Goal: Information Seeking & Learning: Understand process/instructions

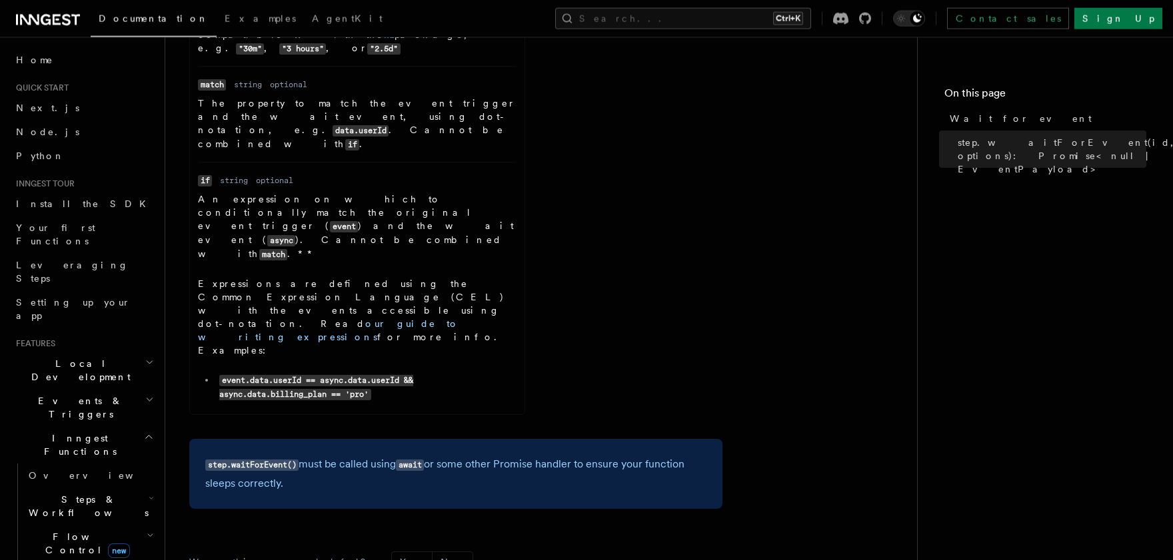
scroll to position [440, 0]
click at [629, 313] on div "References TypeScript SDK Steps Wait for event step.waitForEvent(id, options): …" at bounding box center [562, 166] width 794 height 1212
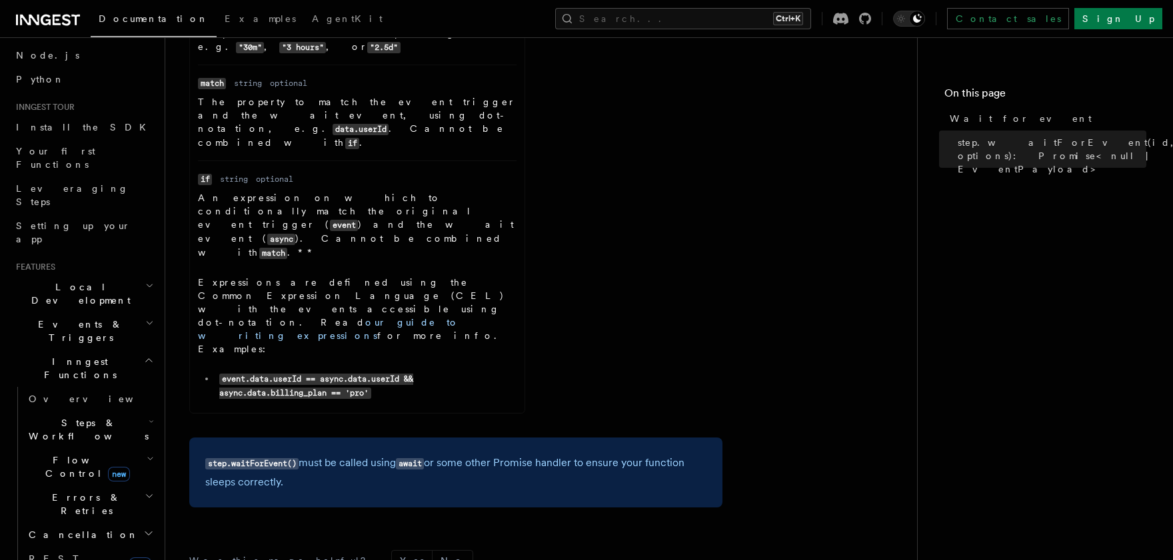
click at [85, 417] on span "Steps & Workflows" at bounding box center [85, 430] width 125 height 27
click at [86, 479] on span "Function steps" at bounding box center [92, 484] width 103 height 11
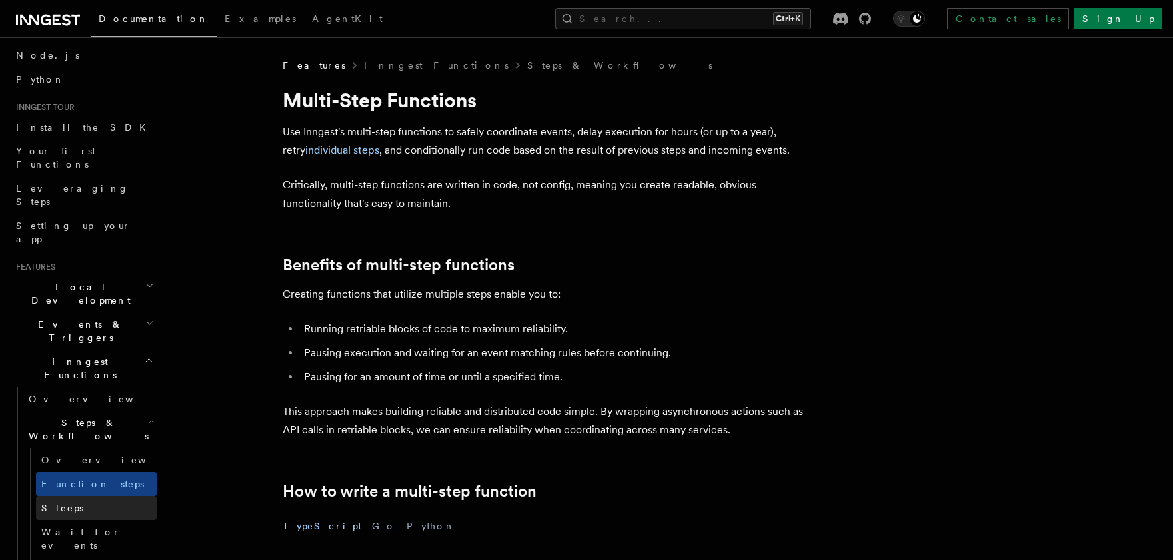
click at [60, 503] on span "Sleeps" at bounding box center [62, 508] width 42 height 11
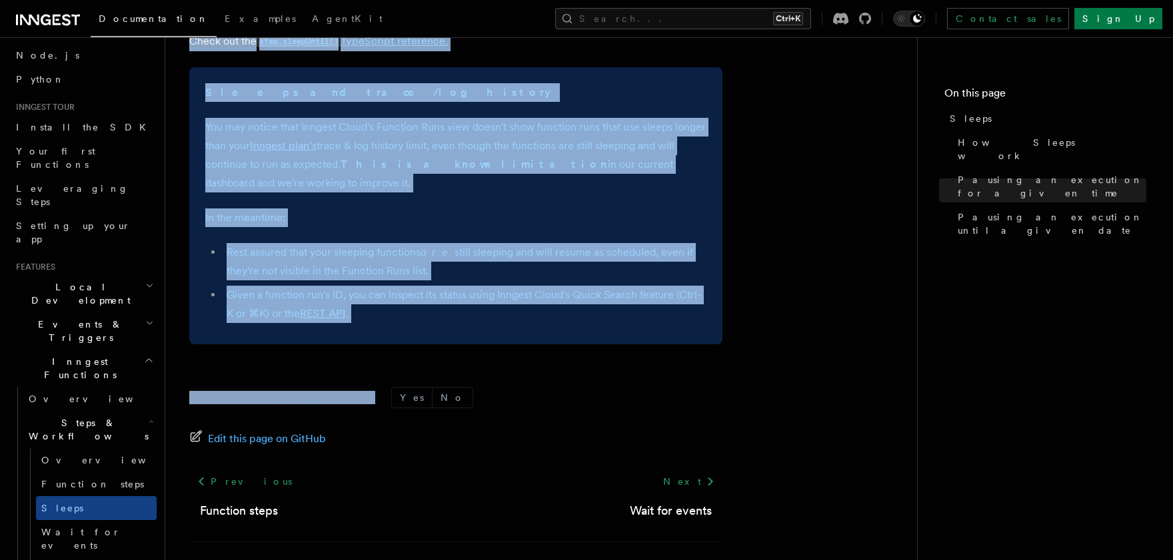
scroll to position [1058, 0]
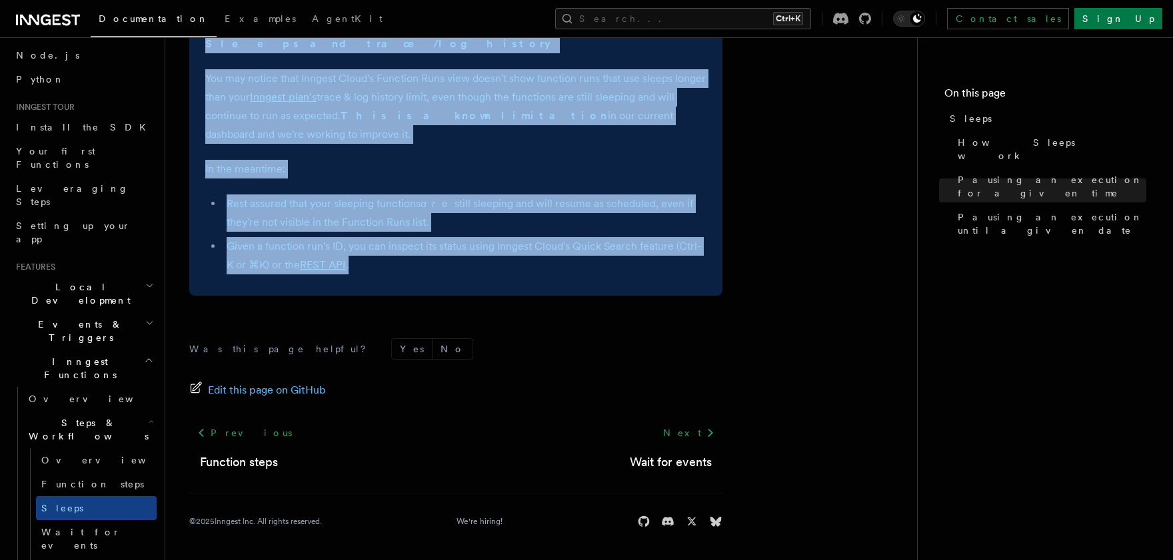
drag, startPoint x: 177, startPoint y: 82, endPoint x: 517, endPoint y: 300, distance: 404.3
copy article "export default inngest .createFunction ( { id : "send-scheduled-reminder" } , {…"
click at [93, 473] on link "Function steps" at bounding box center [96, 485] width 121 height 24
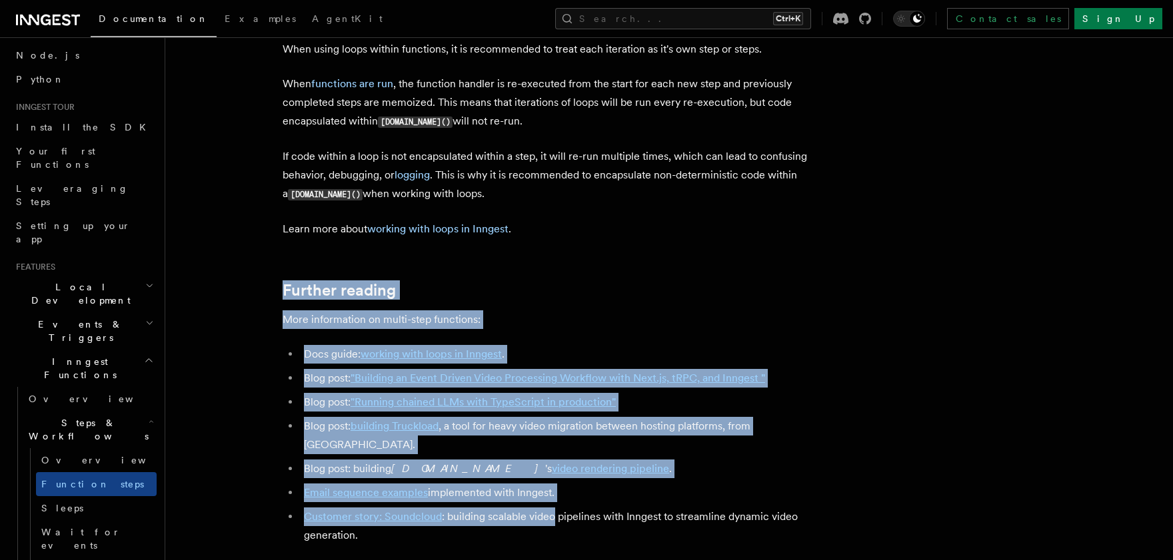
scroll to position [4538, 0]
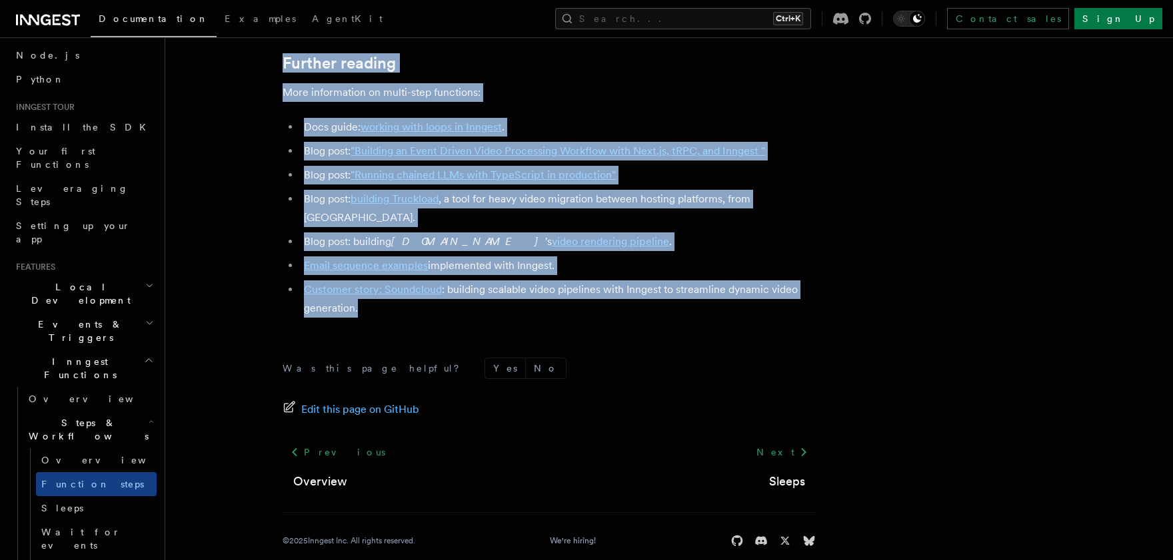
drag, startPoint x: 295, startPoint y: 109, endPoint x: 524, endPoint y: 321, distance: 312.2
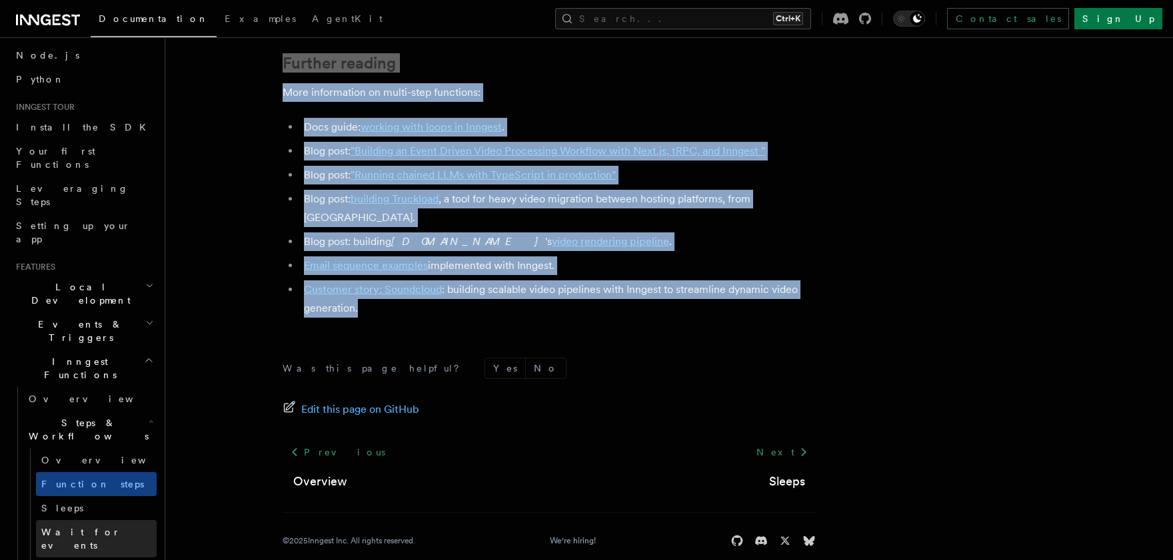
click at [105, 520] on link "Wait for events" at bounding box center [96, 538] width 121 height 37
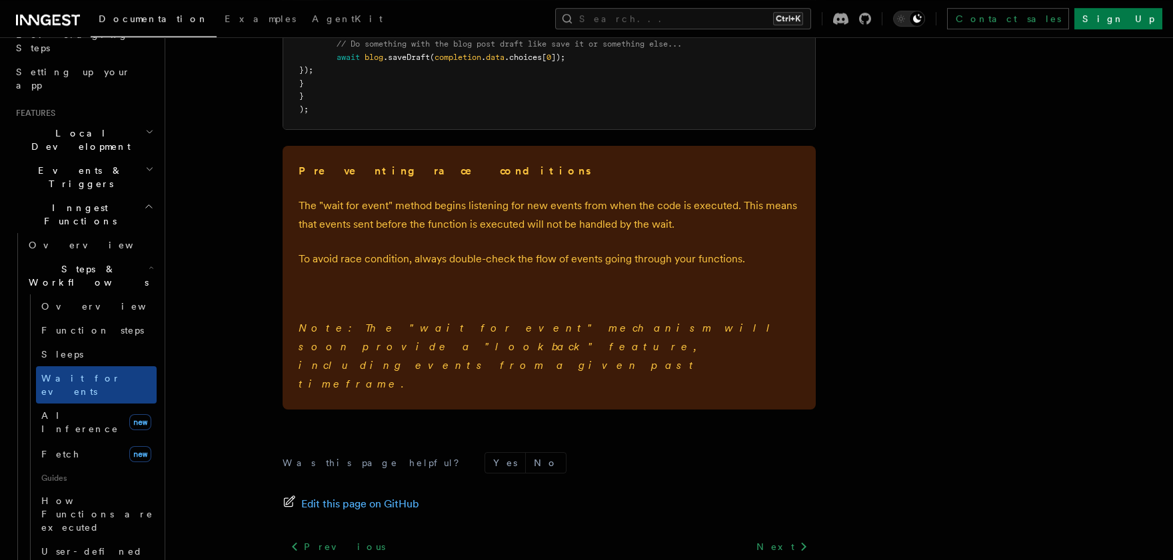
scroll to position [2023, 0]
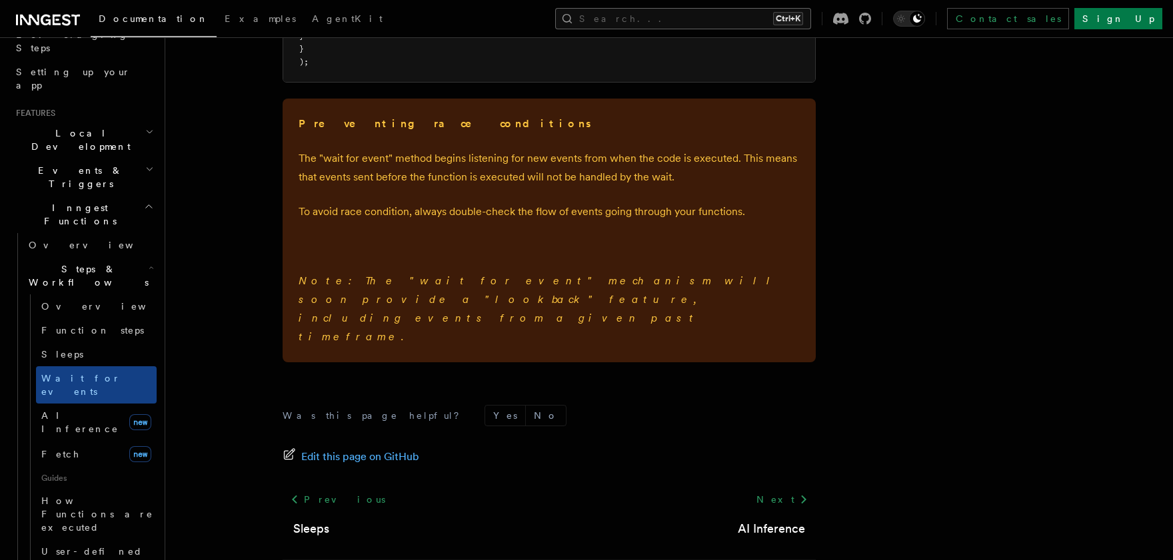
click at [679, 19] on button "Search... Ctrl+K" at bounding box center [683, 18] width 256 height 21
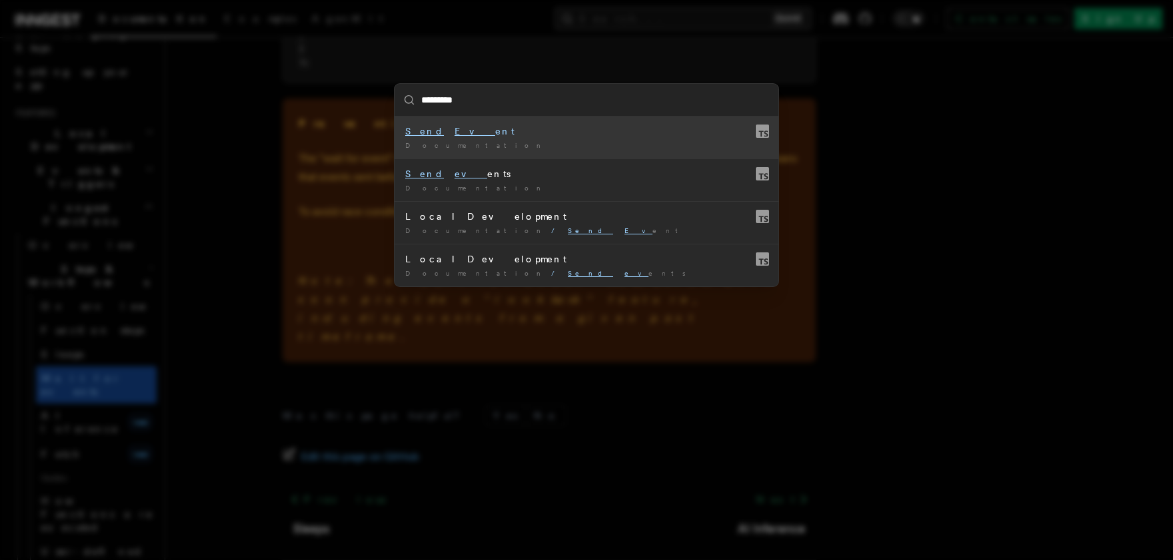
type input "**********"
click at [455, 131] on mark "Event" at bounding box center [485, 131] width 60 height 11
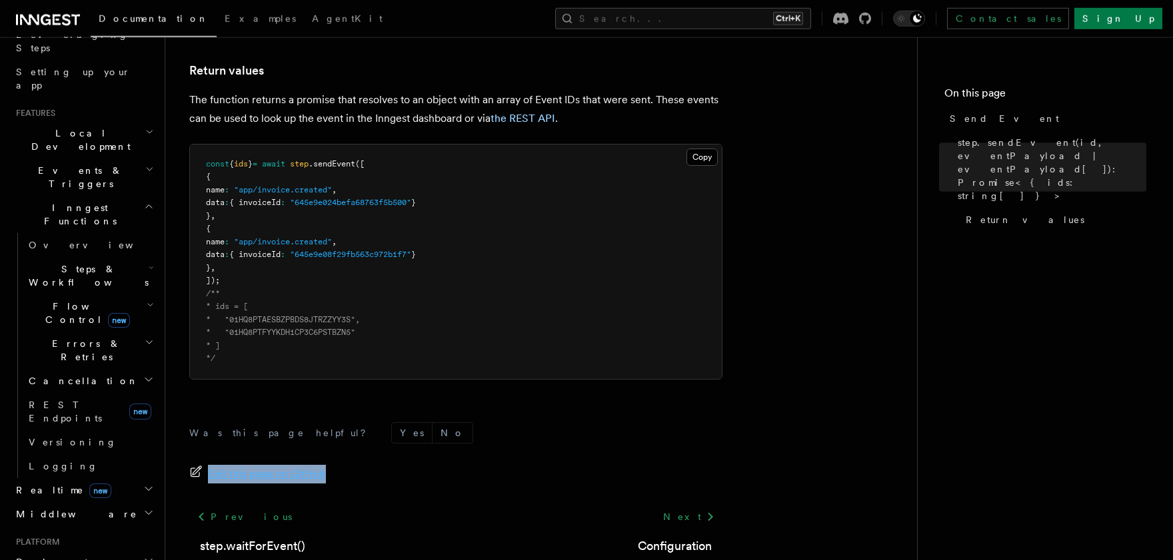
scroll to position [960, 0]
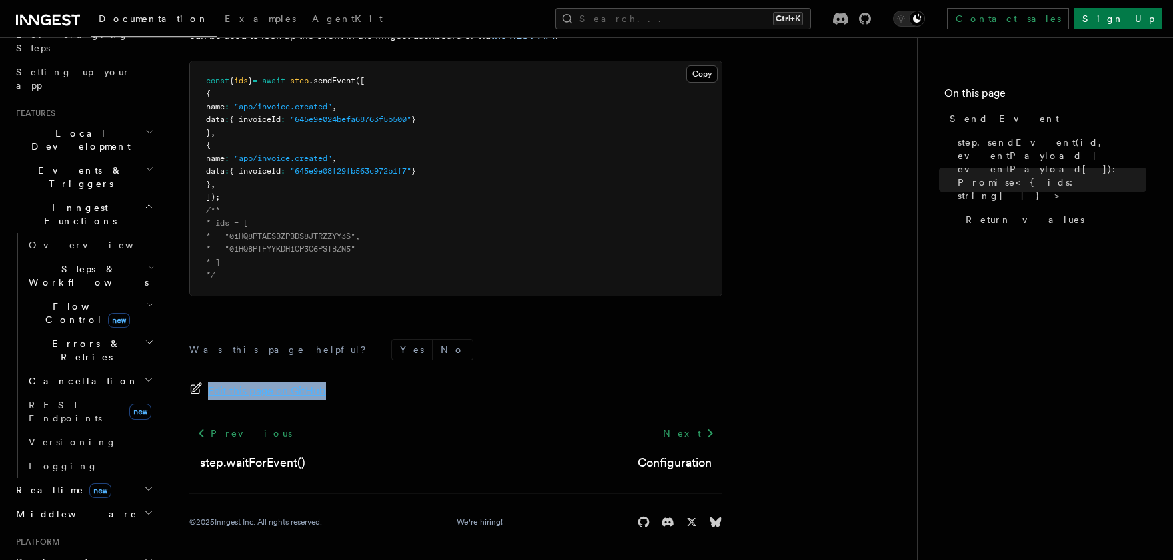
drag, startPoint x: 193, startPoint y: 101, endPoint x: 497, endPoint y: 384, distance: 415.5
copy span "Edit this page on GitHub"
click at [532, 321] on div "Was this page helpful? Yes No Edit this page on GitHub Previous step.waitForEve…" at bounding box center [455, 437] width 533 height 249
